Goal: Navigation & Orientation: Find specific page/section

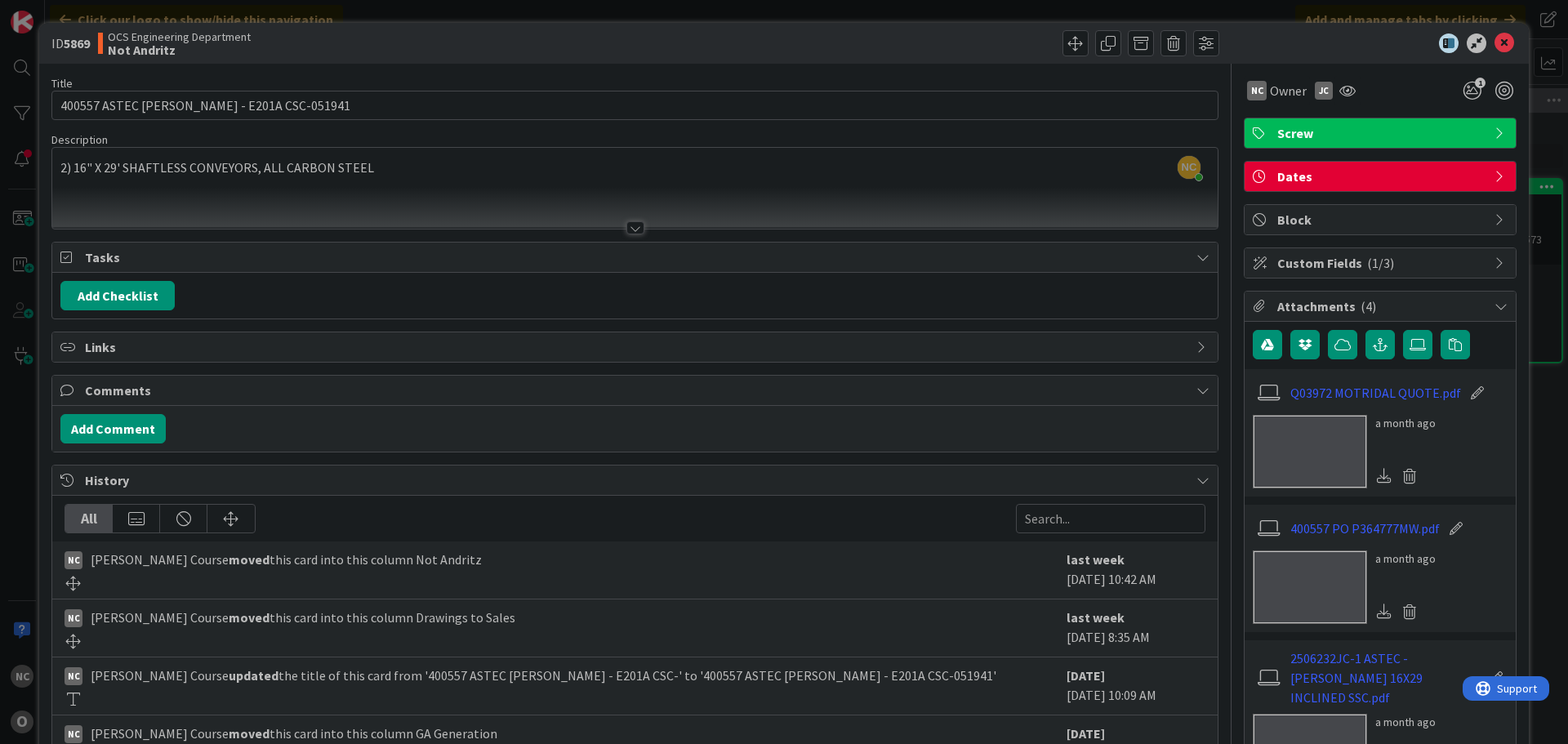
scroll to position [245, 0]
click at [1494, 40] on icon at bounding box center [1504, 42] width 19 height 19
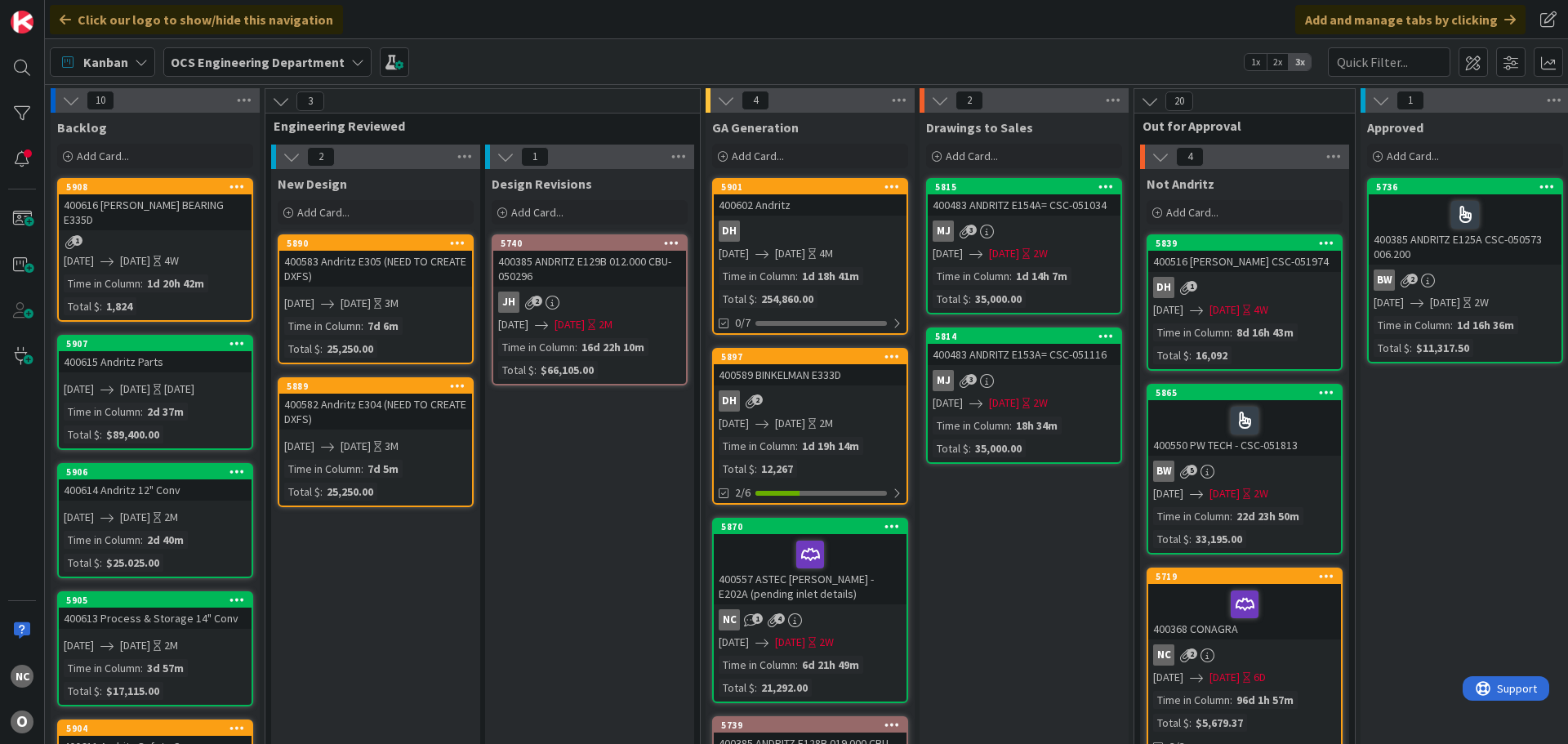
click at [864, 579] on div "400557 ASTEC [PERSON_NAME] - E202A (pending inlet details)" at bounding box center [810, 569] width 193 height 70
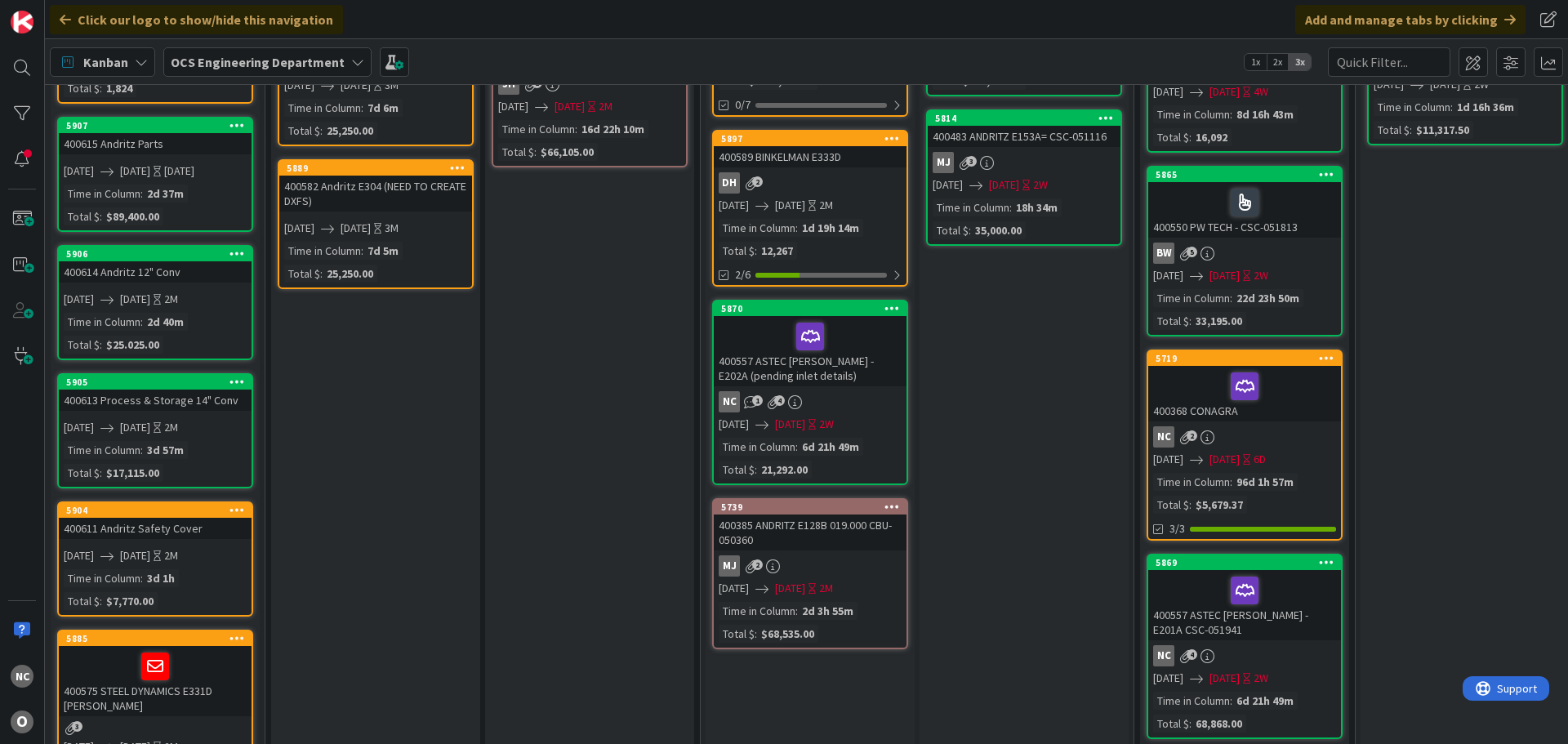
scroll to position [245, 0]
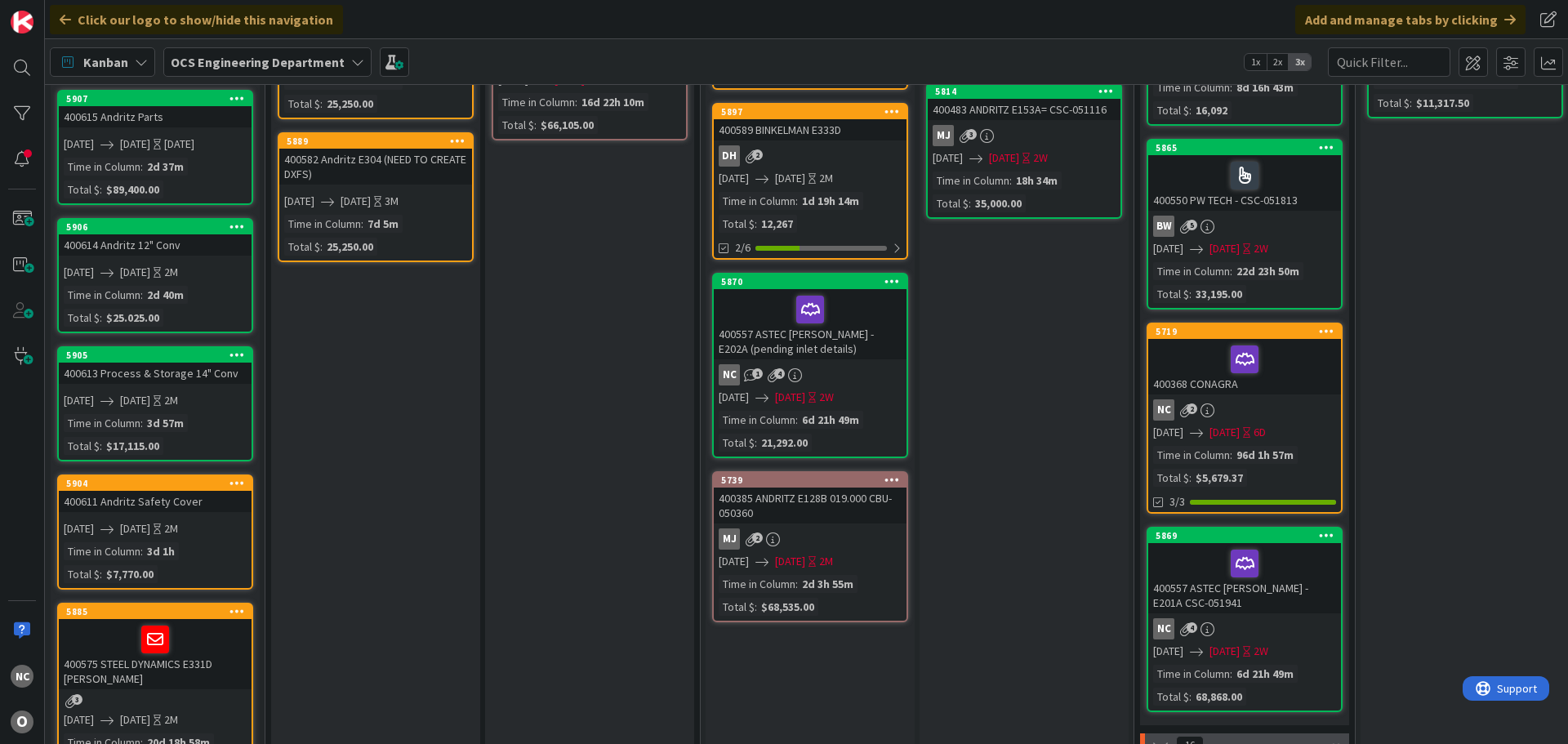
click at [1312, 548] on div at bounding box center [1244, 563] width 183 height 34
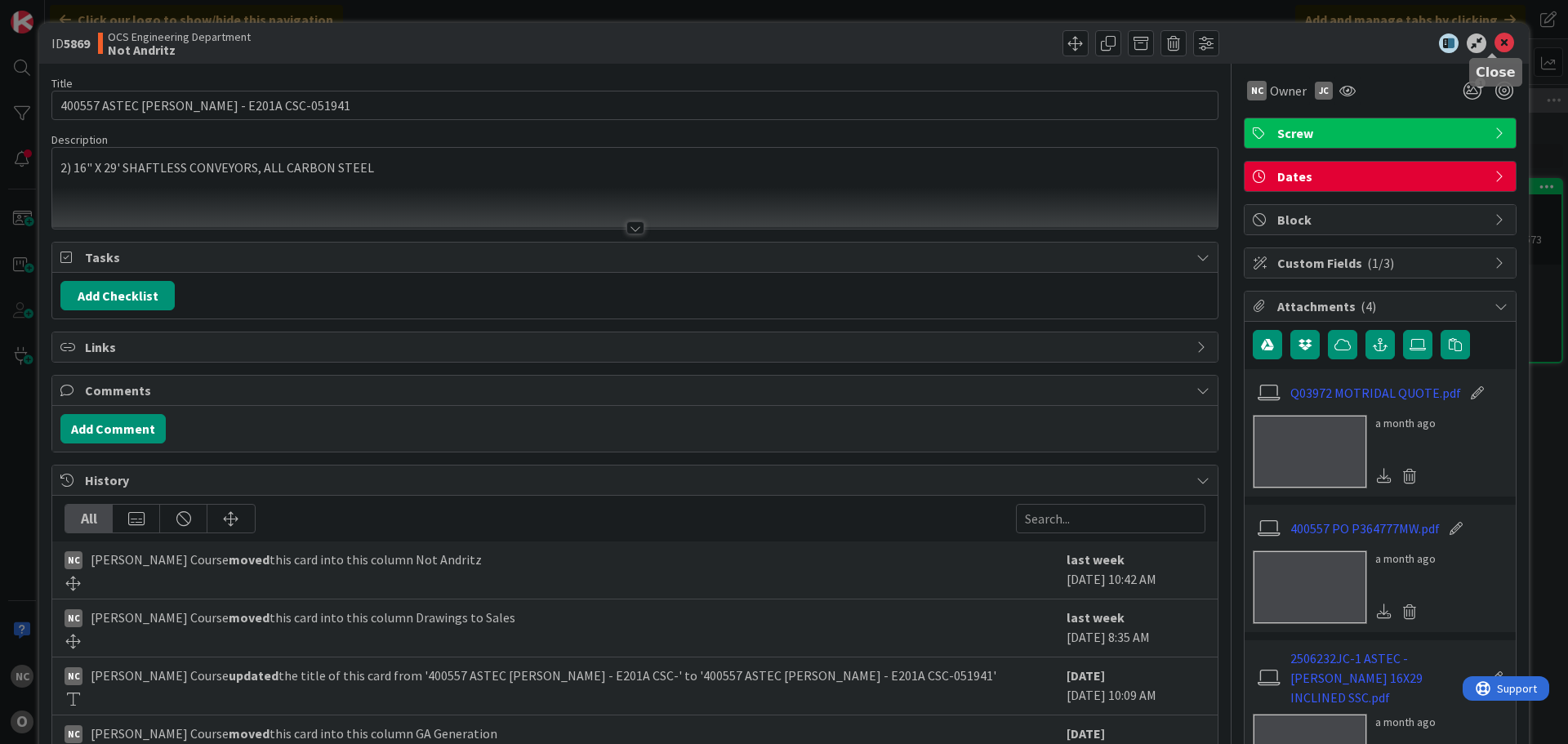
click at [1496, 39] on icon at bounding box center [1504, 42] width 19 height 19
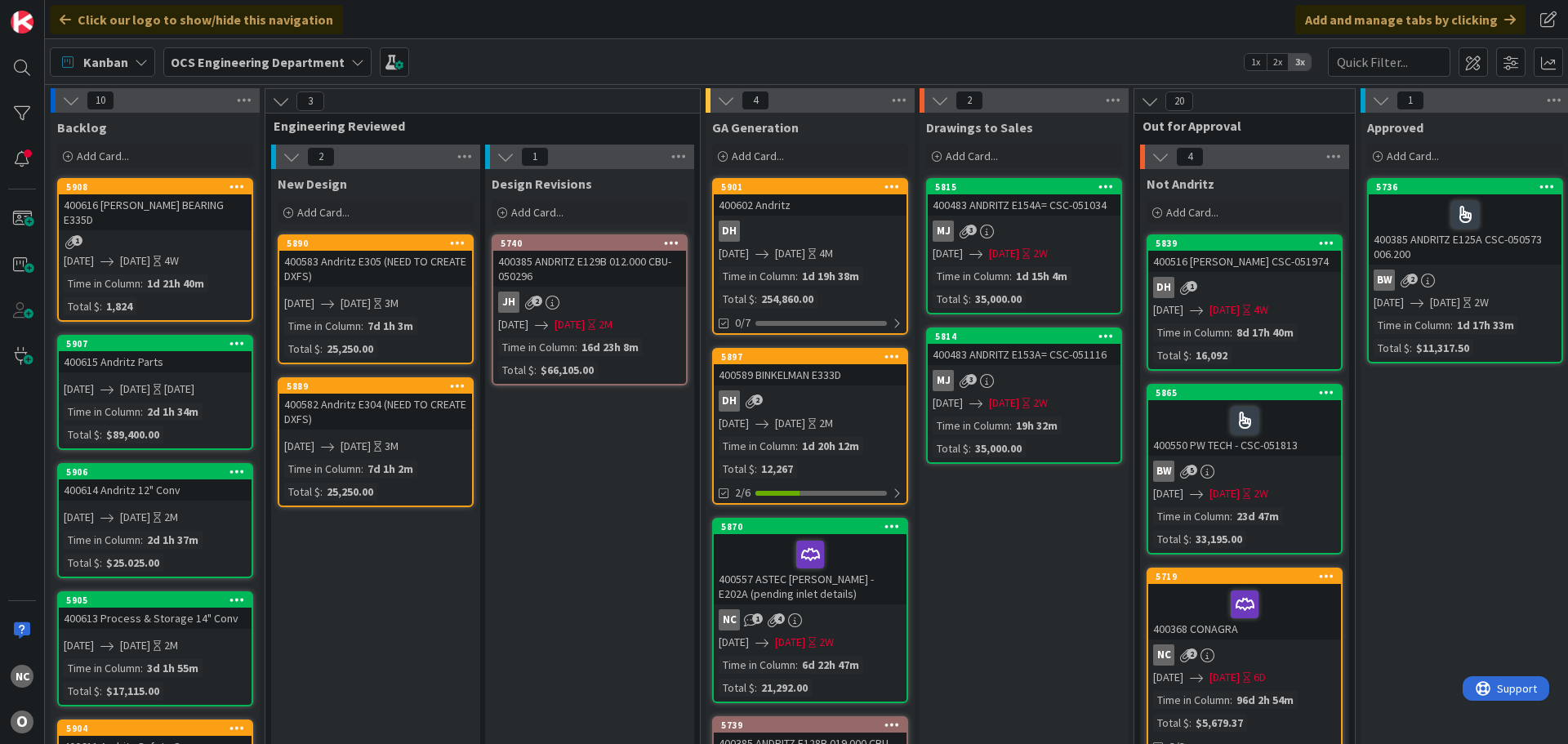
click at [876, 565] on div at bounding box center [810, 554] width 183 height 34
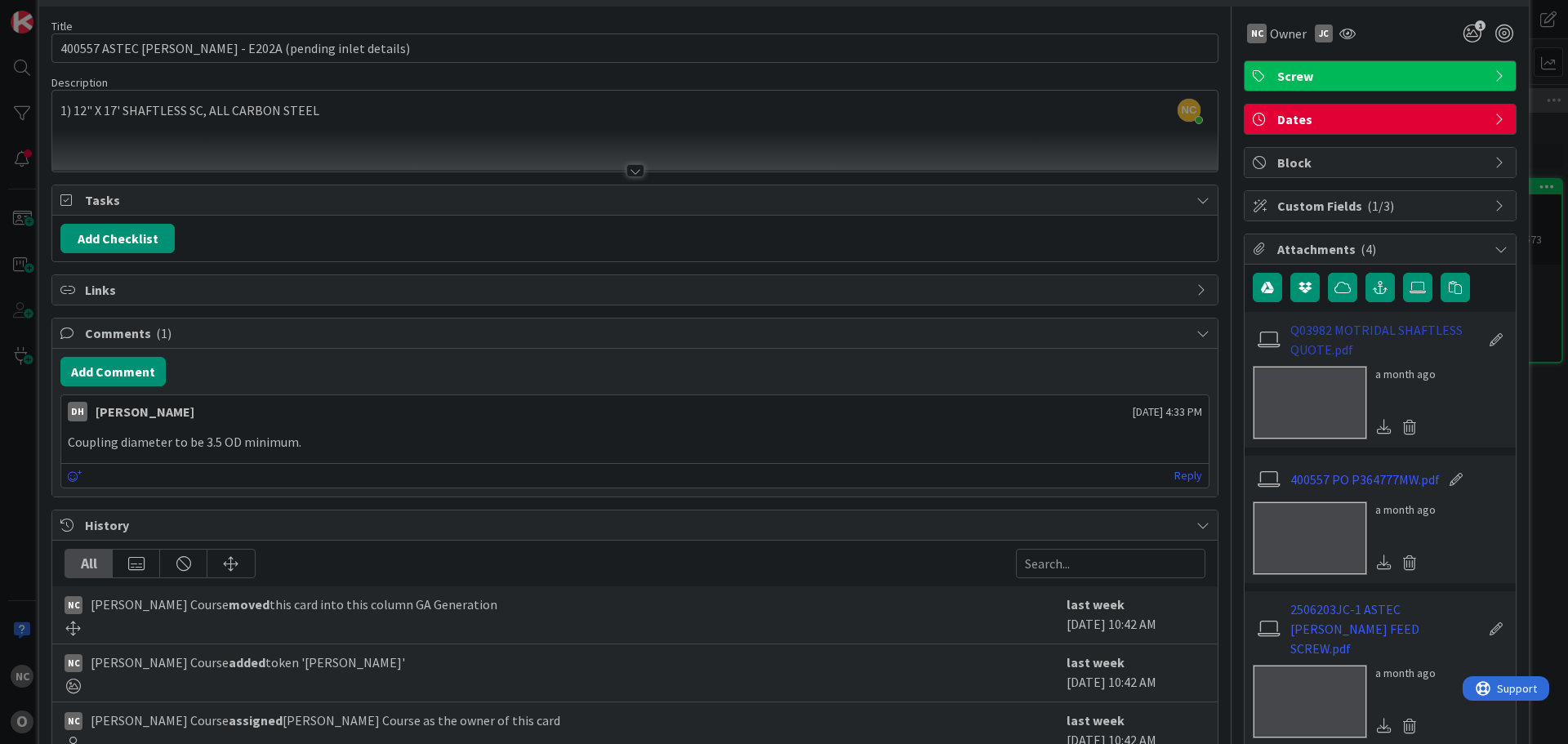
scroll to position [164, 0]
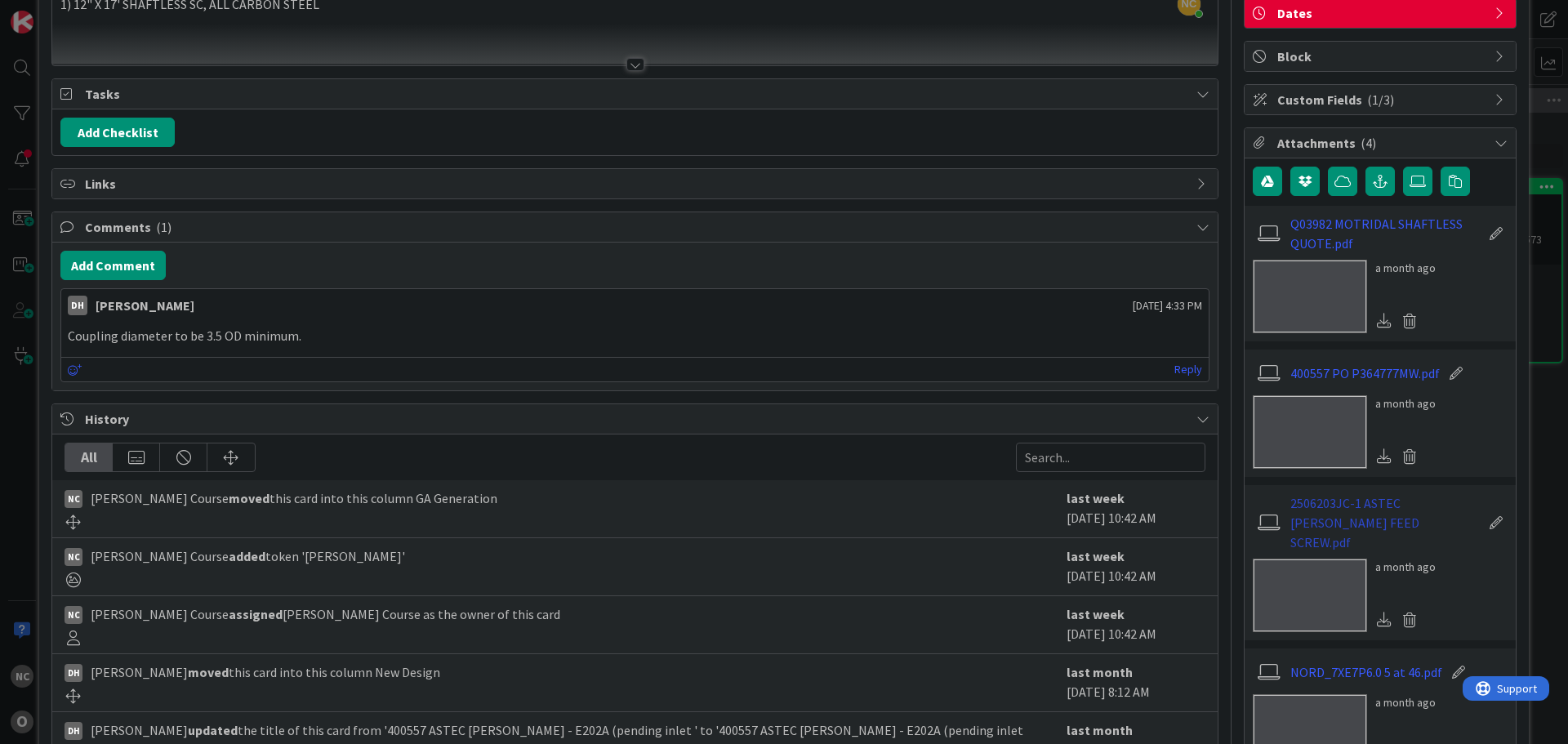
click at [1356, 505] on link "2506203JC-1 ASTEC JEROME DRYER FEED SCREW.pdf" at bounding box center [1385, 522] width 189 height 59
click at [1358, 374] on link "400557 PO P364777MW.pdf" at bounding box center [1365, 372] width 150 height 19
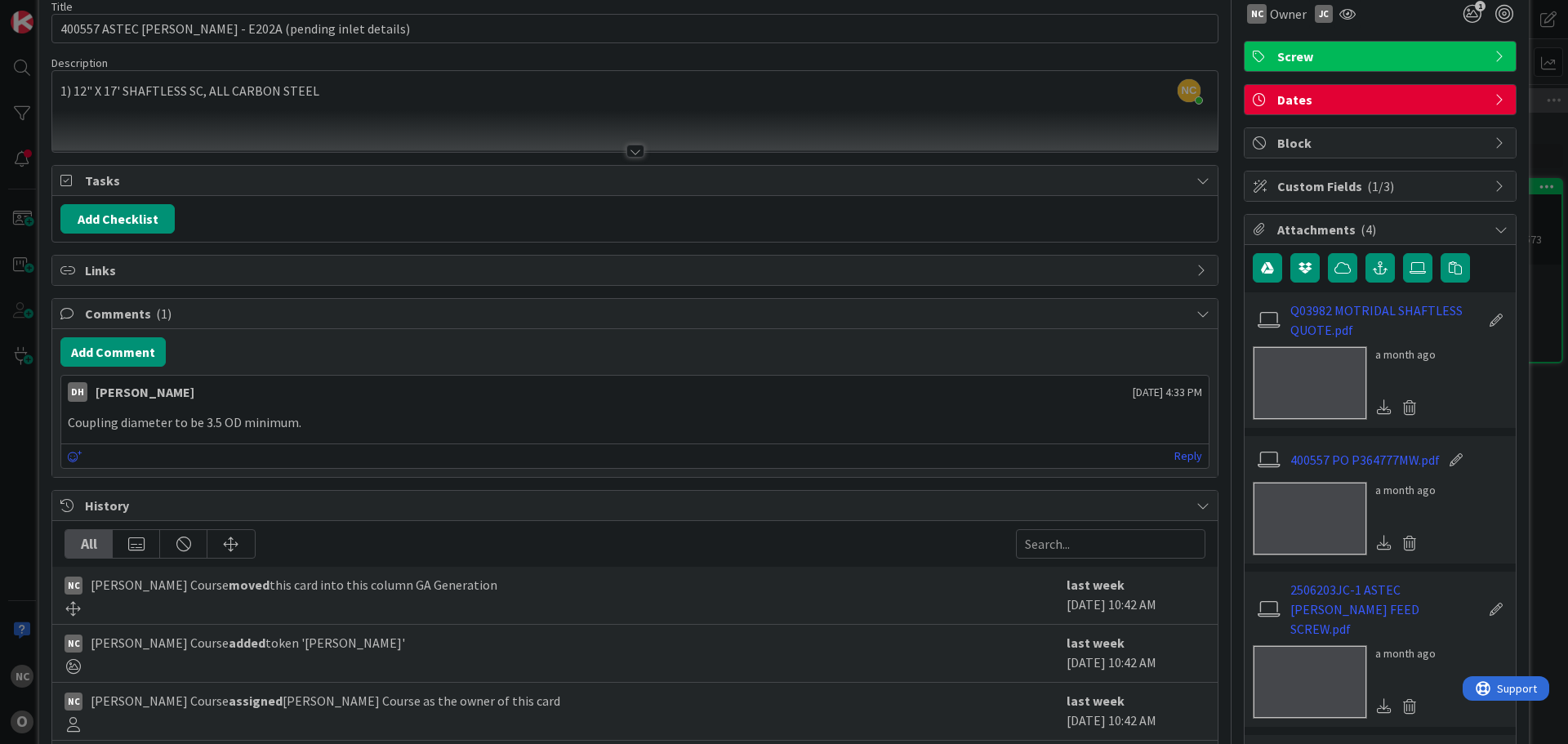
scroll to position [0, 0]
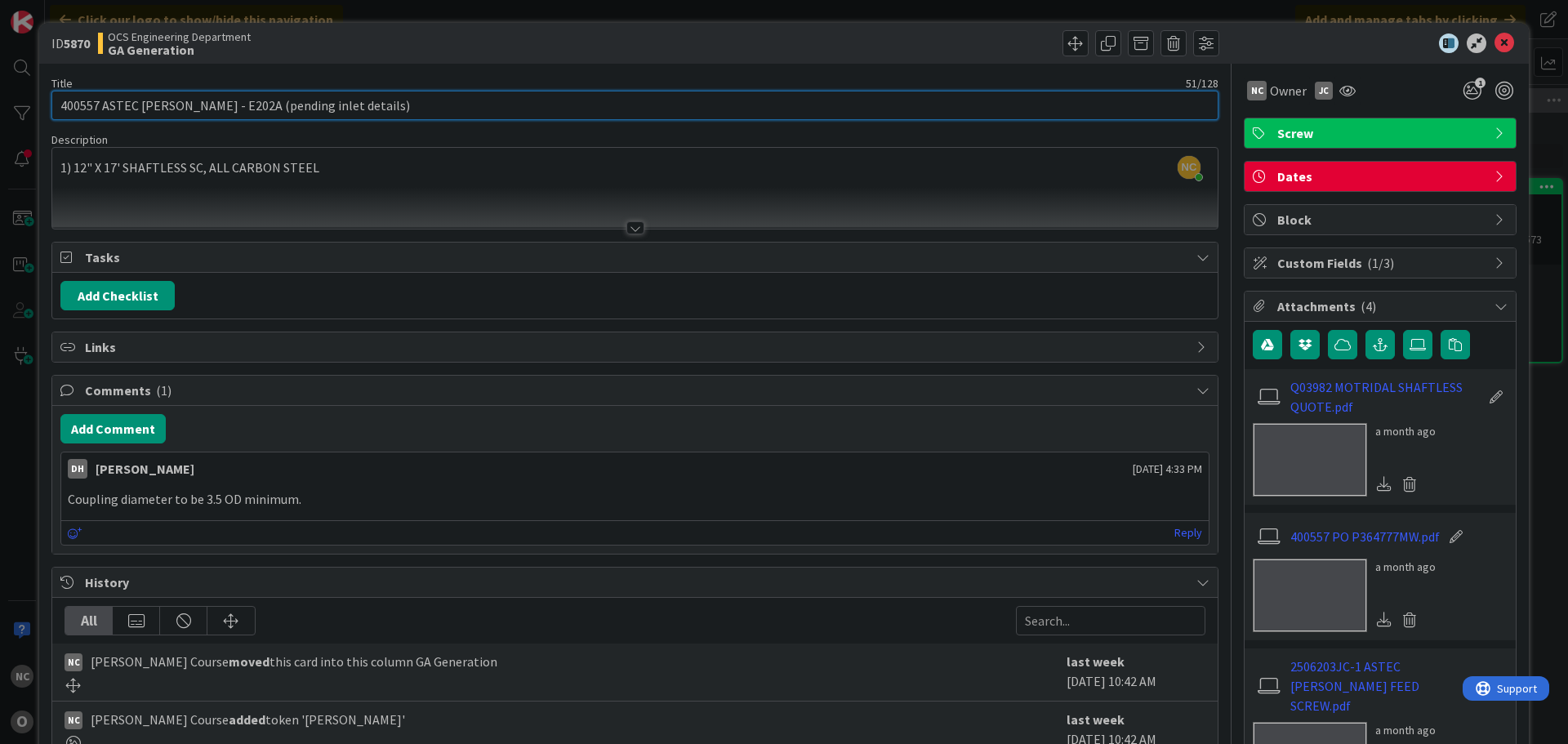
click at [393, 102] on input "400557 ASTEC [PERSON_NAME] - E202A (pending inlet details)" at bounding box center [635, 106] width 1167 height 29
type input "400557 ASTEC JEROME - E202A (pending inlet details) CSC-052058"
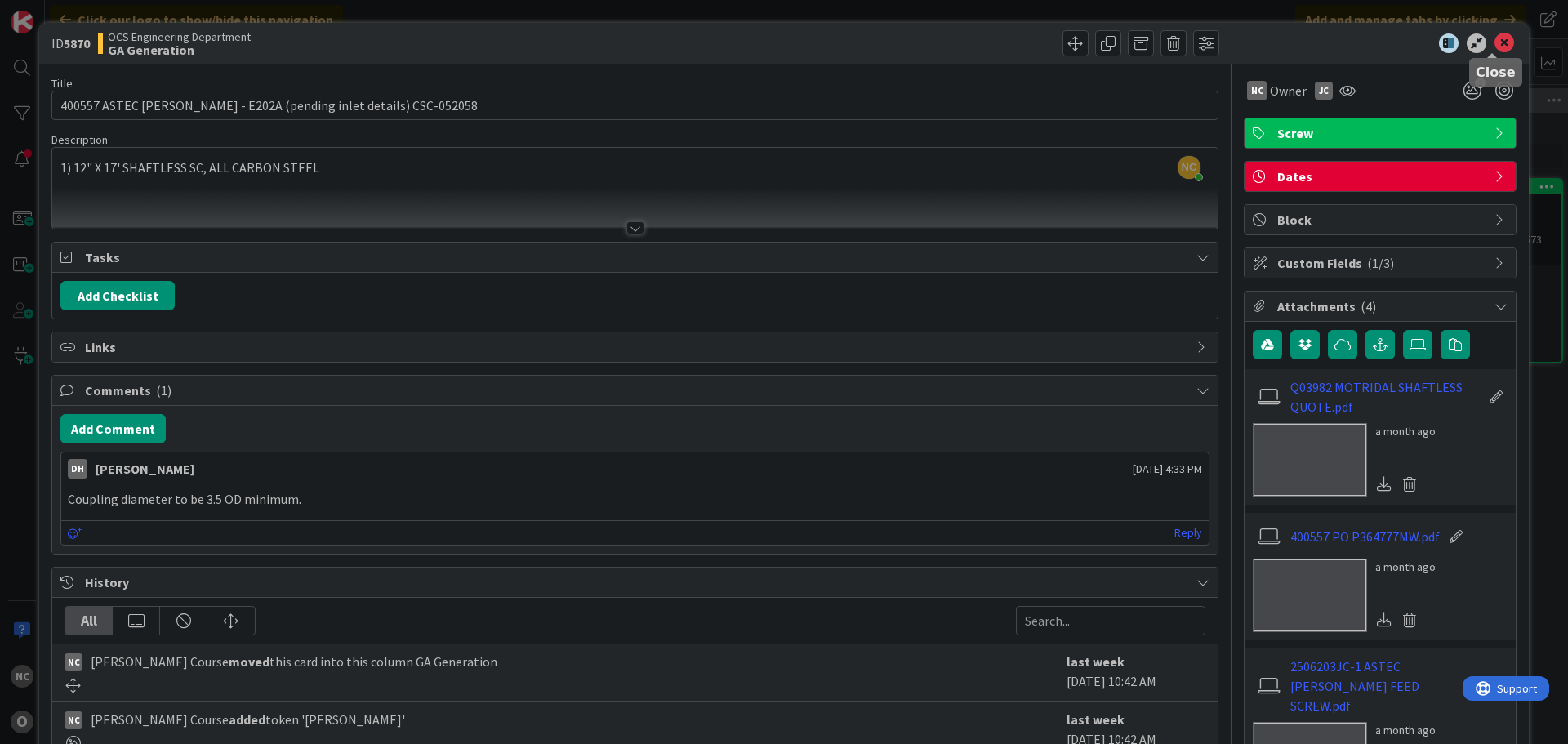
click at [1495, 39] on icon at bounding box center [1504, 42] width 19 height 19
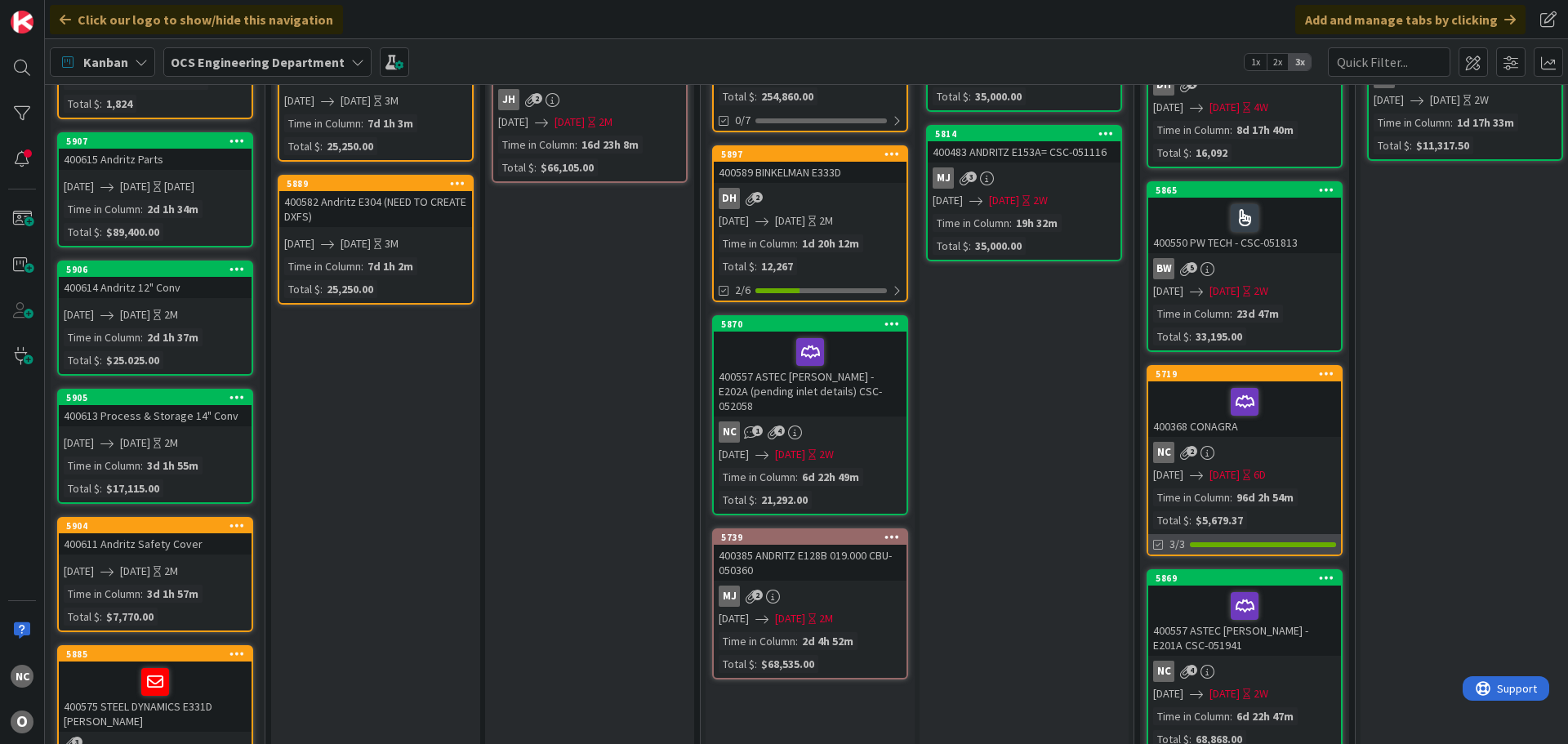
scroll to position [245, 0]
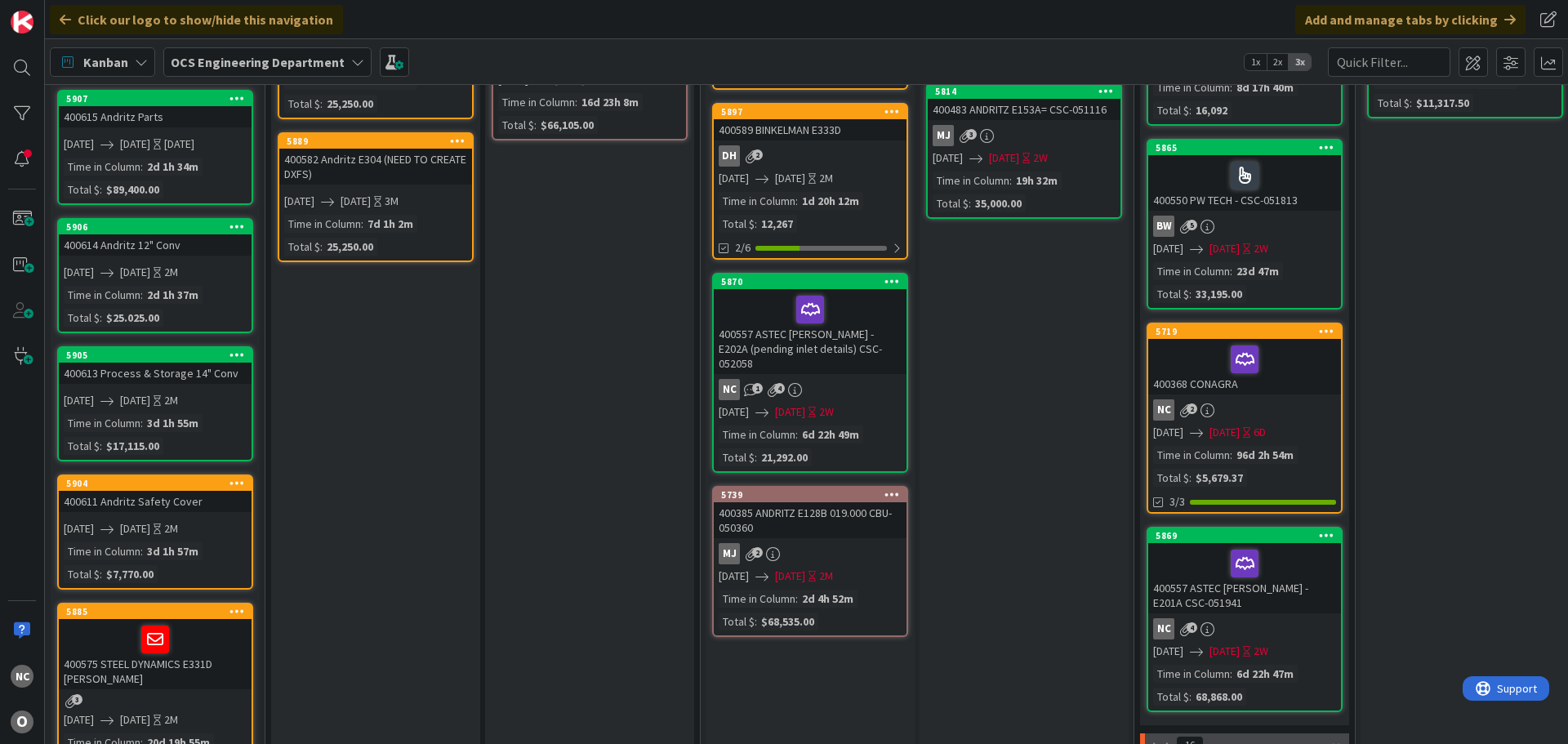
click at [1294, 589] on div "400557 ASTEC [PERSON_NAME] - E201A CSC-051941" at bounding box center [1245, 578] width 193 height 70
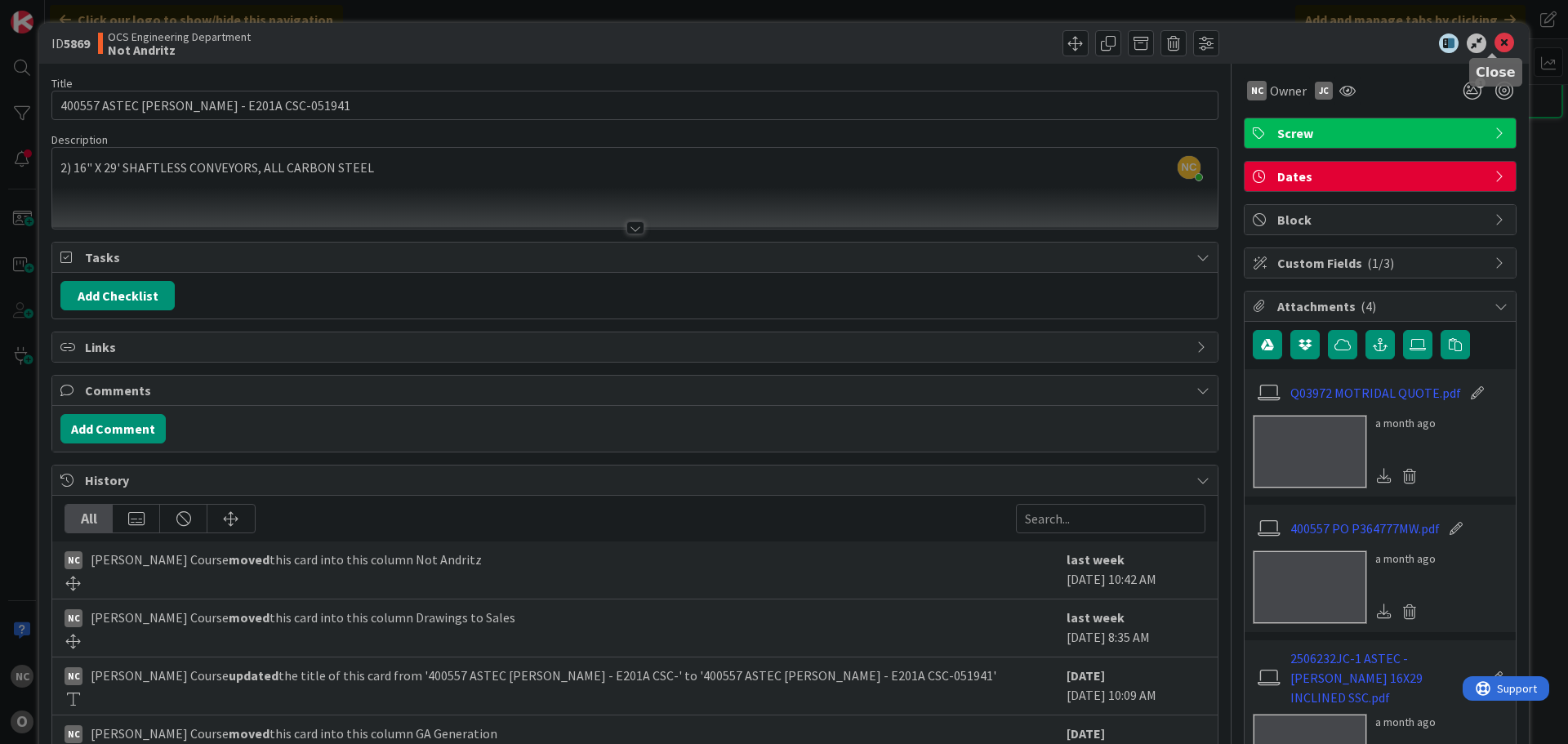
click at [1494, 47] on icon at bounding box center [1504, 42] width 19 height 19
